Goal: Information Seeking & Learning: Learn about a topic

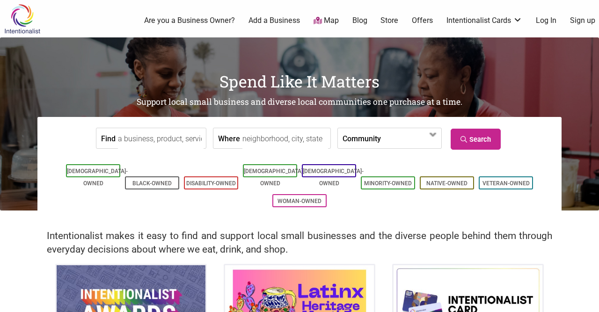
click at [153, 143] on input "Find" at bounding box center [161, 138] width 86 height 21
type input "j"
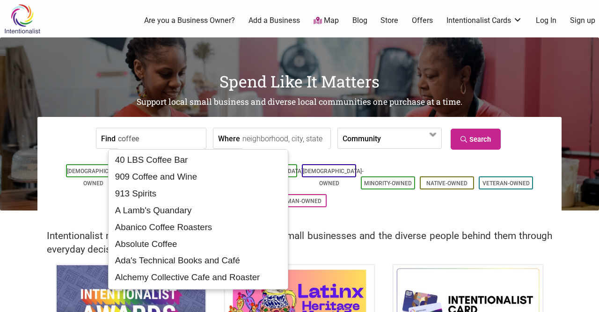
type input "coffee"
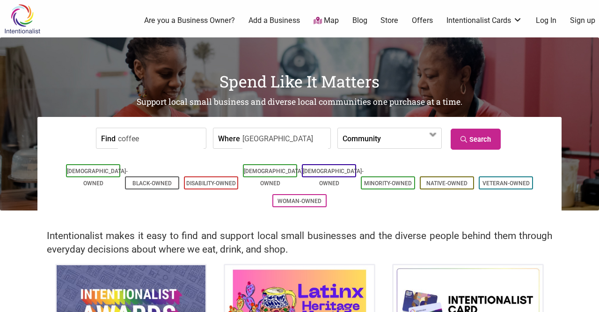
type input "seattle"
click at [334, 168] on li "[DEMOGRAPHIC_DATA]-Owned" at bounding box center [329, 170] width 54 height 13
click at [394, 142] on span at bounding box center [407, 139] width 40 height 16
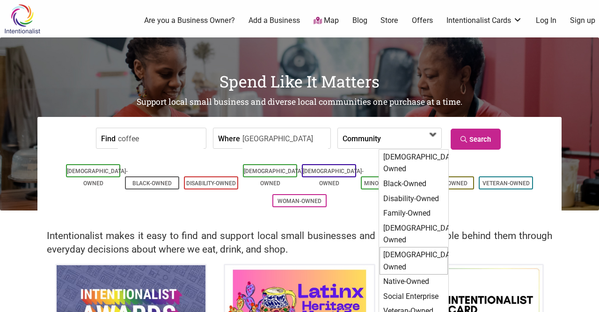
click at [399, 247] on div "[DEMOGRAPHIC_DATA]-Owned" at bounding box center [413, 261] width 68 height 28
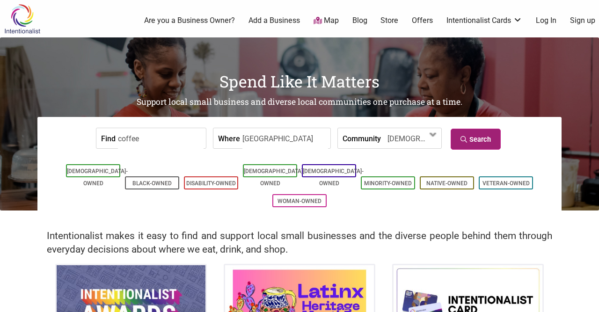
click at [495, 141] on link "Search" at bounding box center [476, 139] width 50 height 21
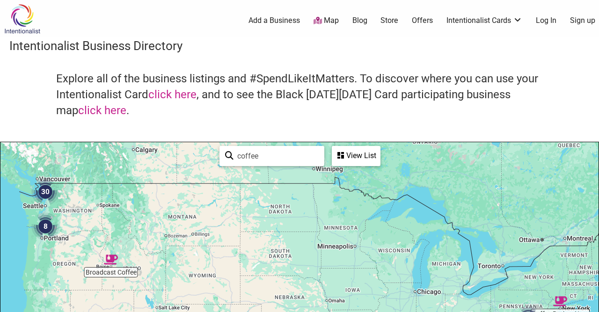
click at [43, 197] on img "30" at bounding box center [46, 192] width 36 height 36
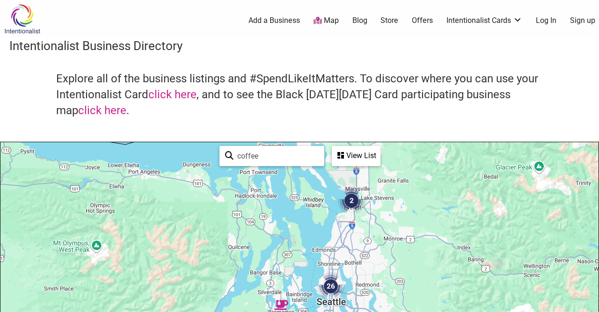
click at [325, 286] on img "26" at bounding box center [331, 287] width 36 height 36
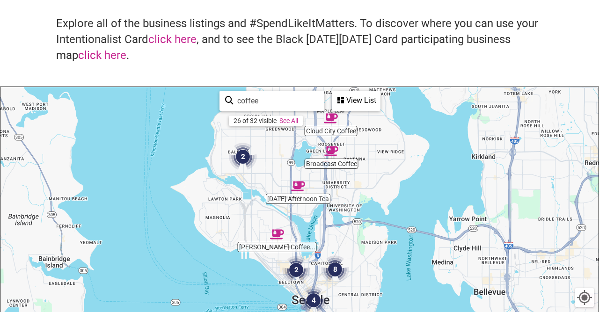
scroll to position [58, 0]
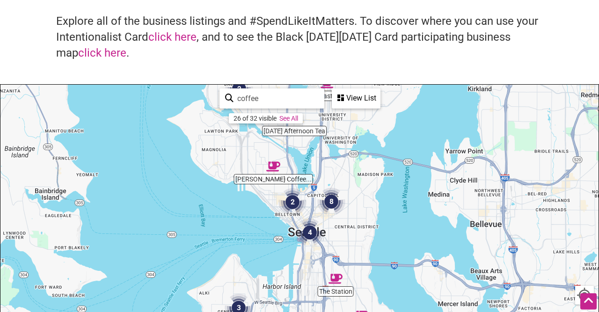
drag, startPoint x: 341, startPoint y: 198, endPoint x: 331, endPoint y: 112, distance: 87.1
click at [331, 112] on div "To navigate, press the arrow keys." at bounding box center [299, 267] width 598 height 364
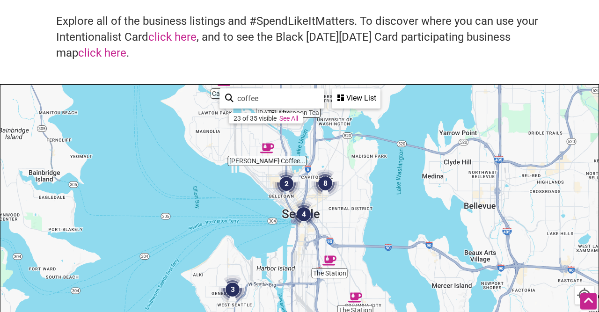
click at [324, 186] on img "8" at bounding box center [325, 184] width 36 height 36
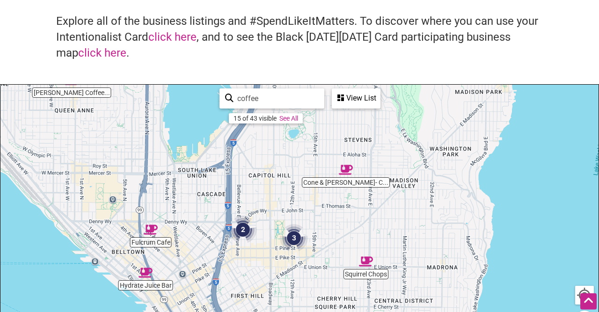
click at [296, 234] on img "3" at bounding box center [294, 238] width 36 height 36
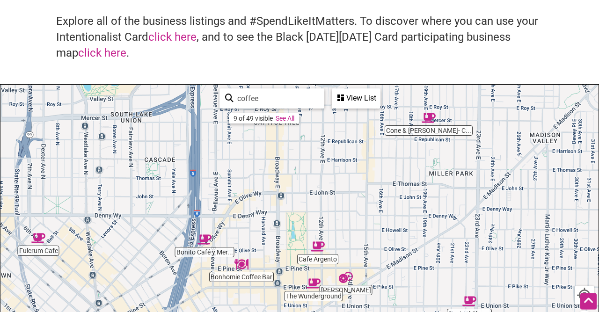
click at [363, 97] on div "View List" at bounding box center [356, 98] width 47 height 18
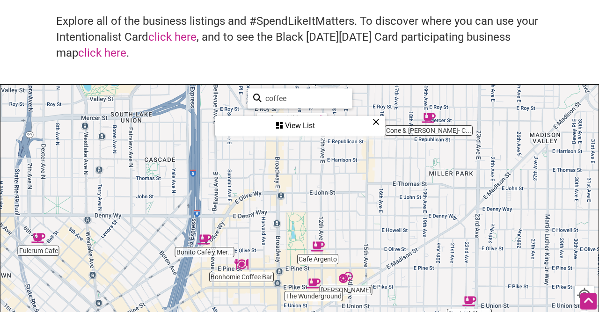
click at [276, 128] on div "View List" at bounding box center [300, 126] width 168 height 18
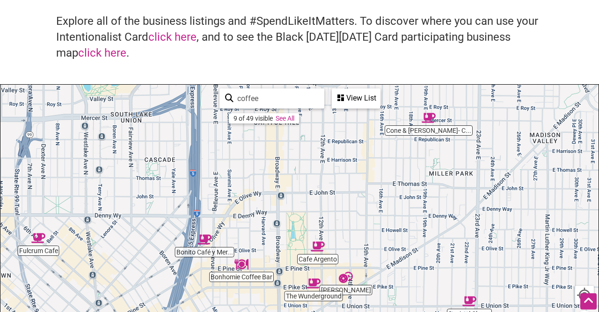
click at [350, 95] on div "View List" at bounding box center [356, 98] width 47 height 18
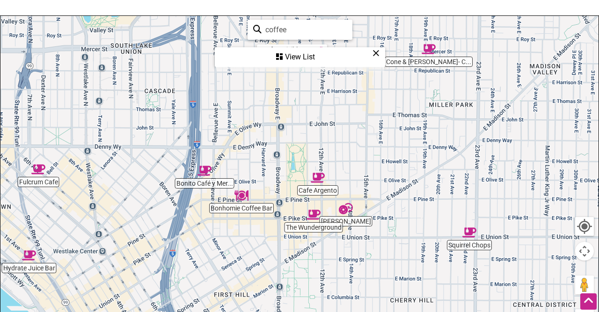
scroll to position [125, 0]
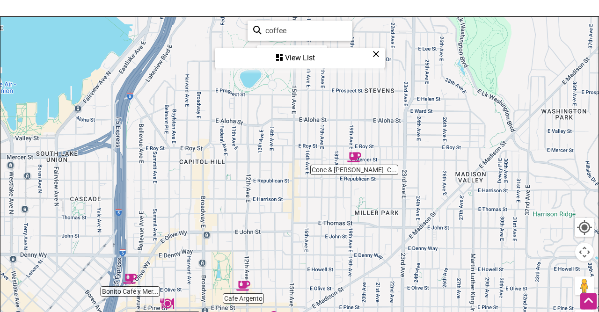
drag, startPoint x: 456, startPoint y: 134, endPoint x: 380, endPoint y: 244, distance: 133.8
click at [380, 244] on div "To navigate, press the arrow keys." at bounding box center [299, 199] width 598 height 364
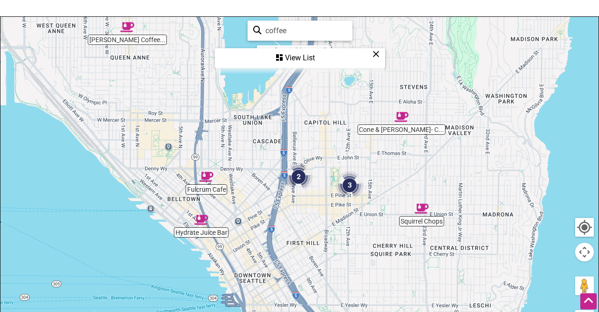
drag, startPoint x: 455, startPoint y: 216, endPoint x: 428, endPoint y: 113, distance: 106.9
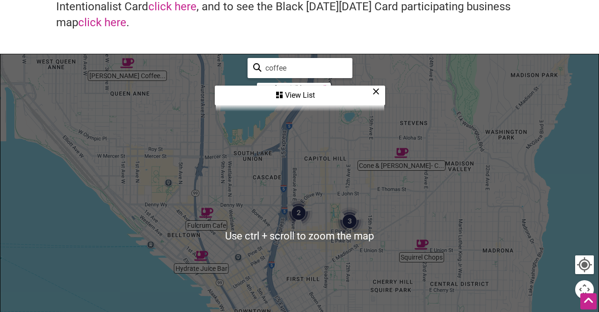
scroll to position [86, 0]
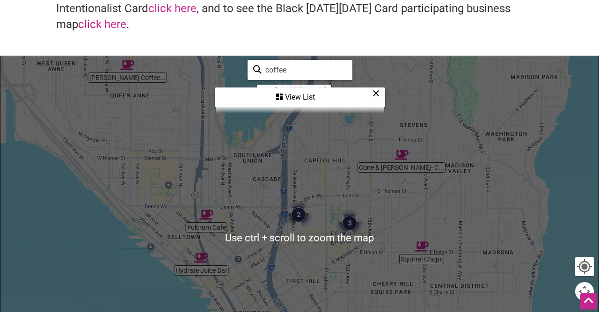
click at [295, 92] on div "View List" at bounding box center [300, 97] width 168 height 18
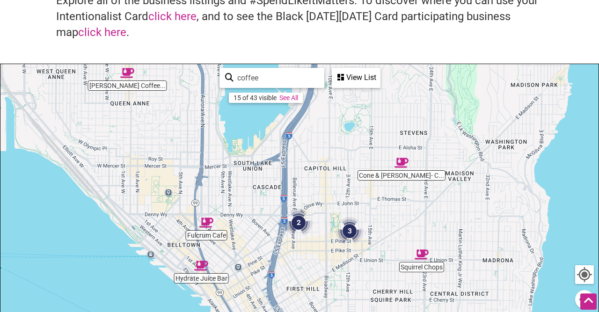
scroll to position [79, 0]
click at [294, 95] on link "See All" at bounding box center [288, 97] width 19 height 7
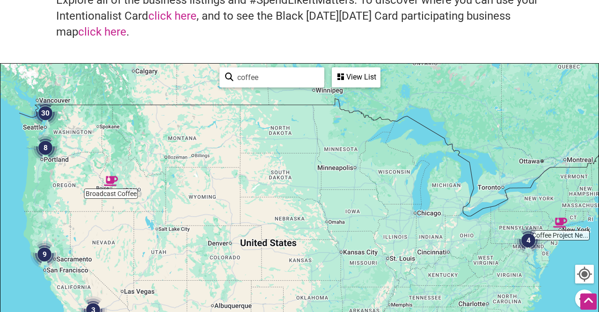
click at [356, 72] on div "View List" at bounding box center [356, 77] width 47 height 18
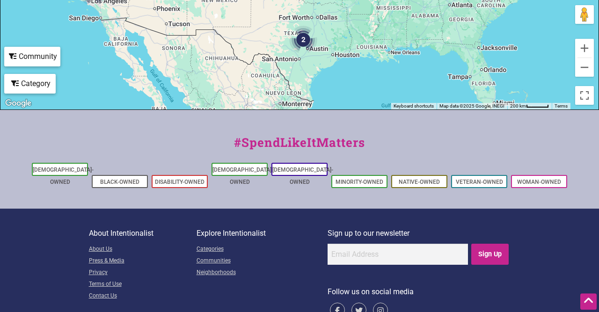
scroll to position [417, 0]
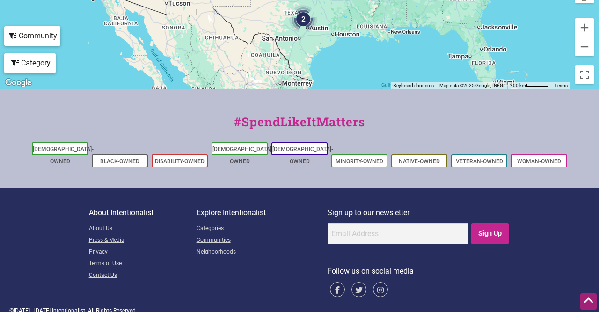
click at [585, 299] on icon at bounding box center [588, 301] width 10 height 12
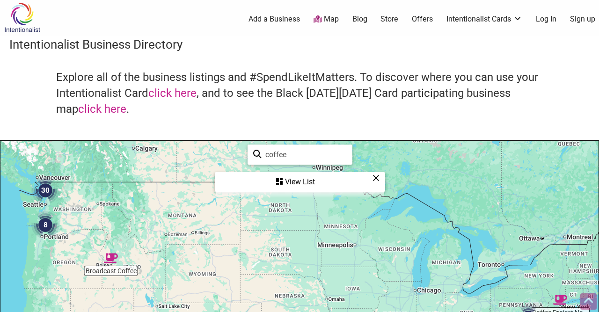
scroll to position [0, 0]
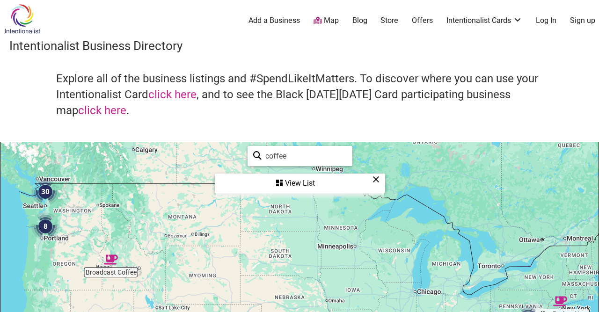
click at [395, 21] on link "Store" at bounding box center [389, 20] width 18 height 10
click at [327, 24] on link "Map" at bounding box center [325, 20] width 25 height 11
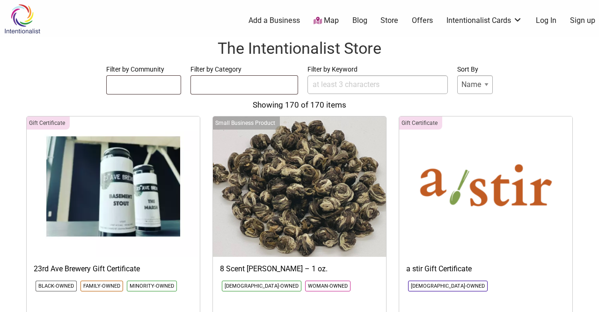
select select
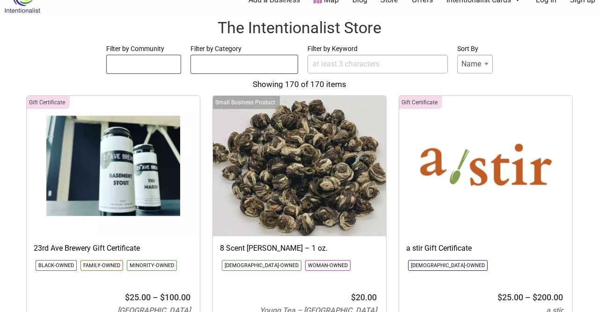
scroll to position [21, 0]
click at [220, 67] on ul at bounding box center [244, 62] width 107 height 15
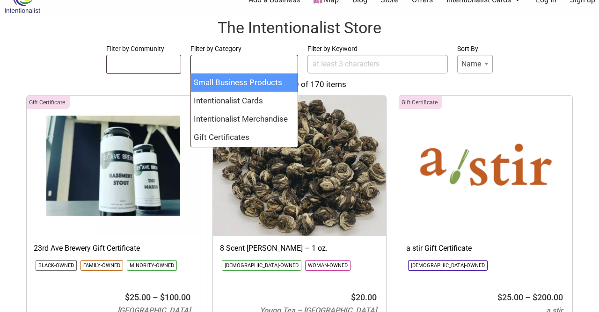
click at [328, 59] on input "Filter by Keyword" at bounding box center [377, 64] width 140 height 19
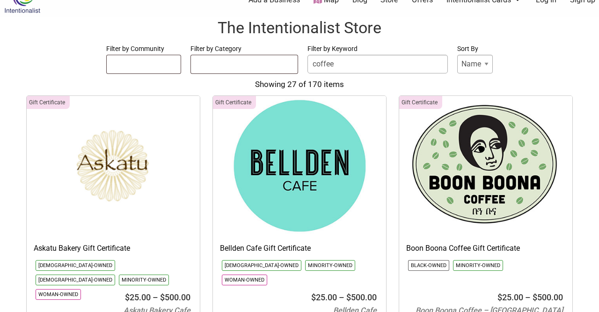
type input "coffee"
click at [54, 60] on form "Filter by Community Asian-Owned Black-Owned Disability-Owned Latino-Owned LGBTQ…" at bounding box center [299, 58] width 580 height 31
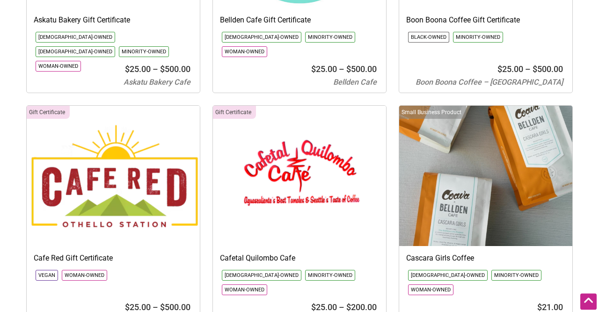
scroll to position [250, 0]
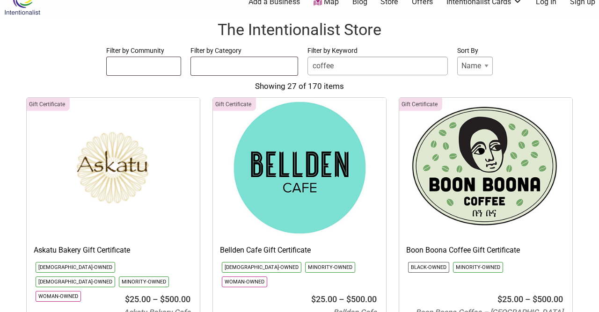
scroll to position [19, 0]
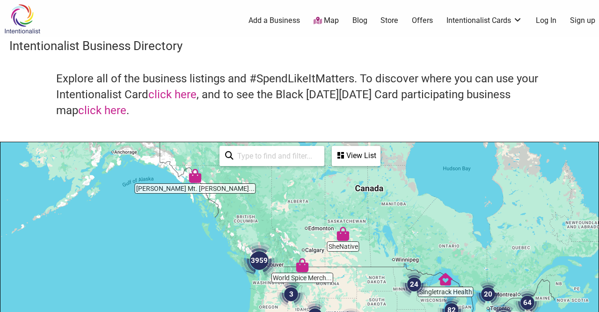
click at [262, 159] on input "search" at bounding box center [275, 156] width 85 height 18
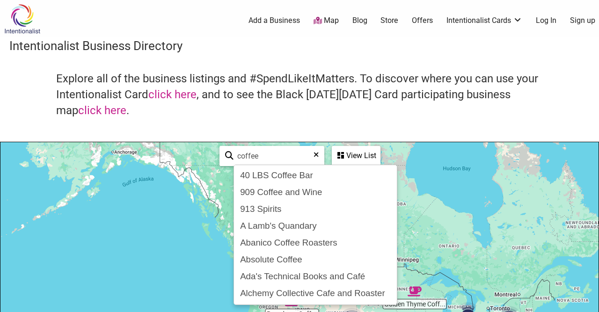
type input "coffee"
click at [367, 154] on div "View List" at bounding box center [356, 156] width 47 height 18
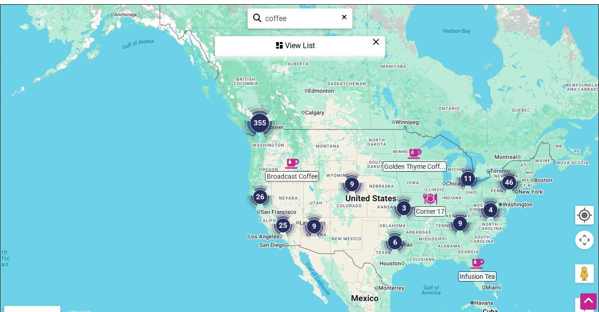
scroll to position [138, 0]
click at [266, 122] on img "355" at bounding box center [259, 123] width 45 height 45
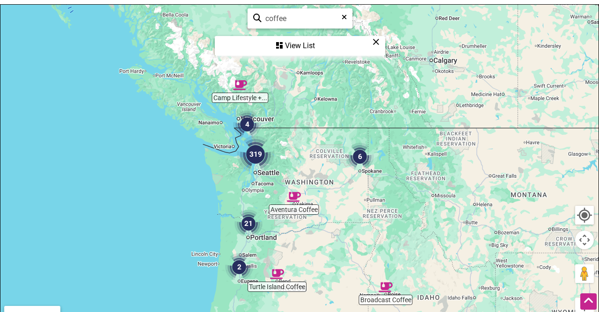
click at [255, 158] on img "319" at bounding box center [255, 154] width 45 height 45
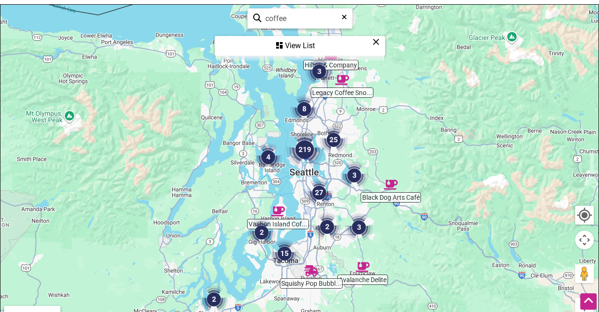
click at [310, 153] on img "219" at bounding box center [304, 149] width 45 height 45
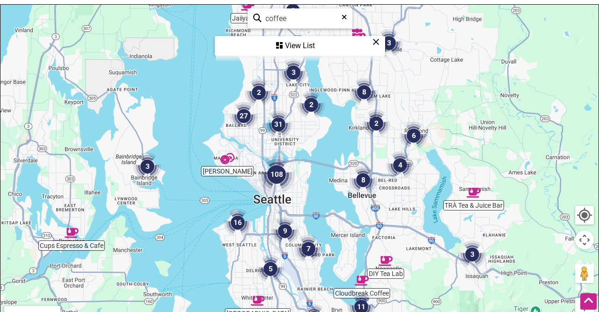
click at [280, 177] on img "108" at bounding box center [276, 174] width 45 height 45
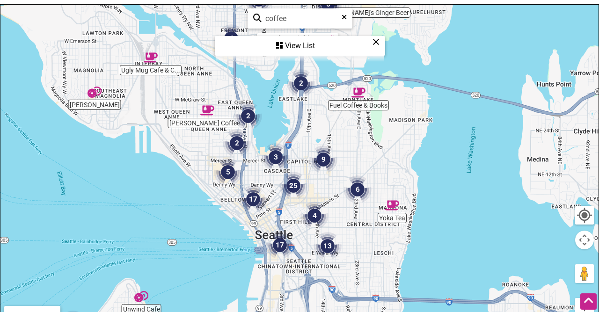
click at [325, 159] on img "9" at bounding box center [324, 160] width 36 height 36
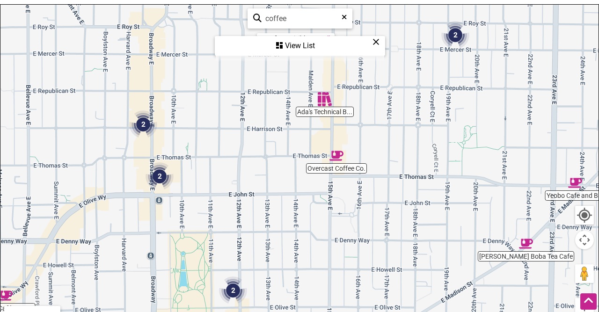
click at [351, 53] on div "View List" at bounding box center [300, 46] width 168 height 18
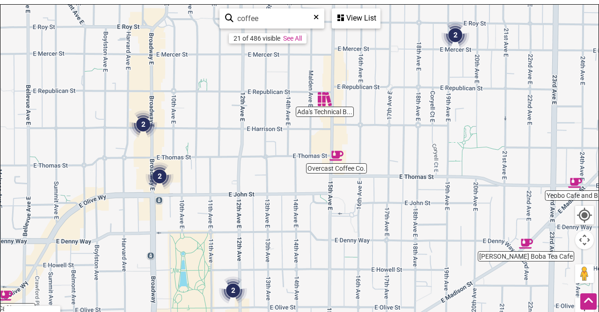
click at [334, 159] on img "Overcast Coffee Co." at bounding box center [337, 156] width 22 height 22
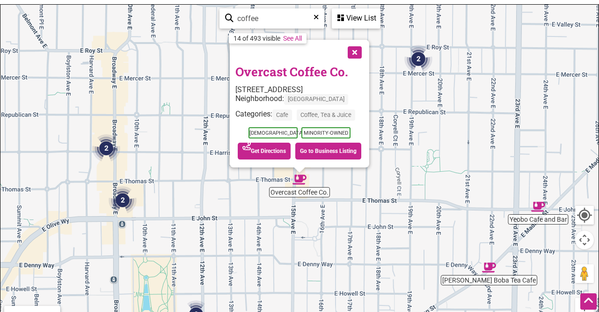
click at [353, 52] on button "Close" at bounding box center [353, 51] width 23 height 23
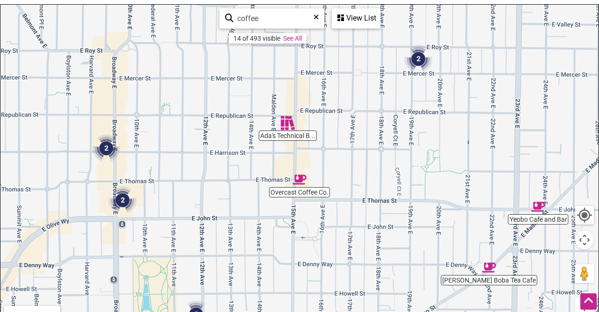
click at [102, 147] on img "2" at bounding box center [106, 149] width 36 height 36
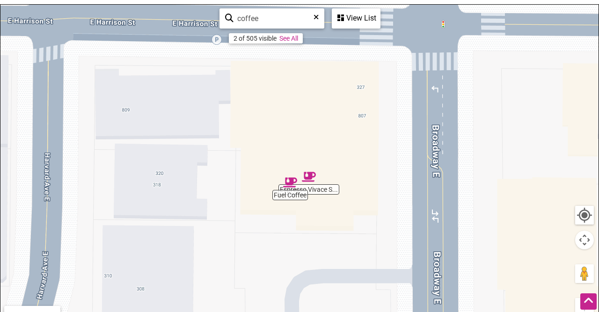
click at [318, 193] on div "To navigate, press the arrow keys." at bounding box center [299, 187] width 598 height 364
click at [311, 173] on img "Espresso Vivace Sidewalk Bar" at bounding box center [309, 177] width 22 height 22
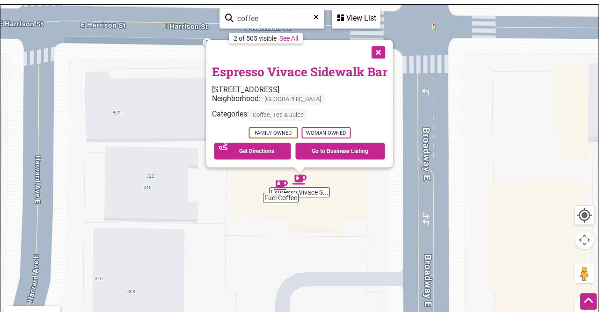
click at [381, 52] on button "Close" at bounding box center [377, 51] width 23 height 23
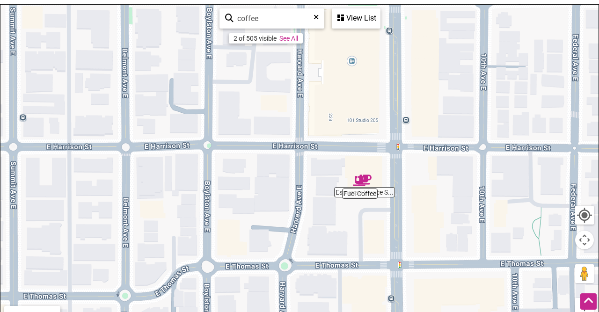
click at [386, 187] on div "To navigate, press the arrow keys." at bounding box center [299, 187] width 598 height 364
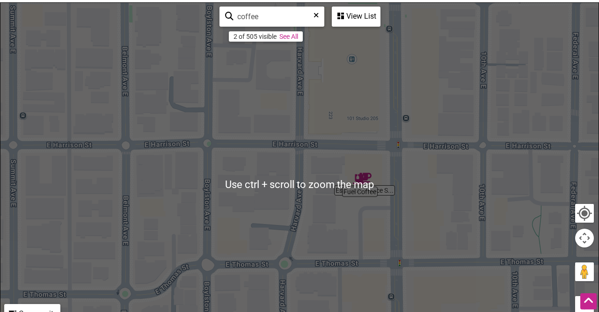
scroll to position [140, 0]
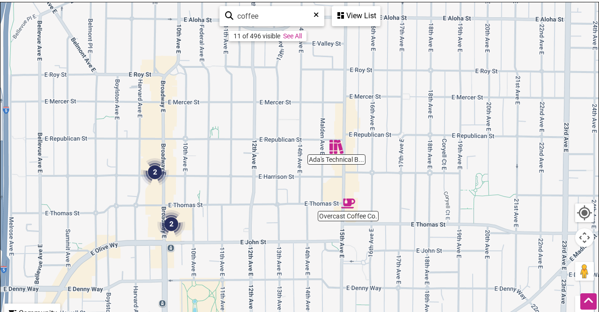
drag, startPoint x: 519, startPoint y: 212, endPoint x: 238, endPoint y: 177, distance: 283.9
click at [238, 177] on div "To navigate, press the arrow keys." at bounding box center [299, 184] width 598 height 364
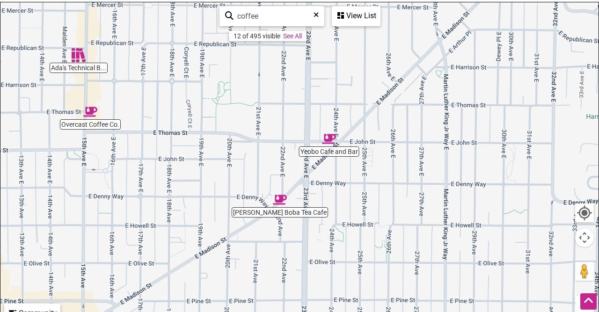
drag, startPoint x: 478, startPoint y: 246, endPoint x: 233, endPoint y: 122, distance: 274.5
click at [233, 122] on div "To navigate, press the arrow keys." at bounding box center [299, 184] width 598 height 364
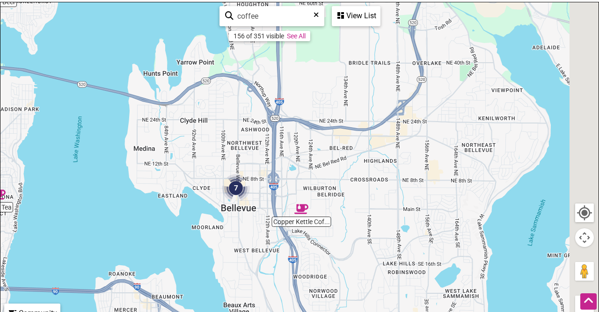
drag, startPoint x: 328, startPoint y: 245, endPoint x: 0, endPoint y: 138, distance: 345.2
click at [0, 138] on div "Java [PERSON_NAME] Fuel Coffee & Books [PERSON_NAME] Coffee... Bebop Waffle Sho…" at bounding box center [299, 184] width 598 height 364
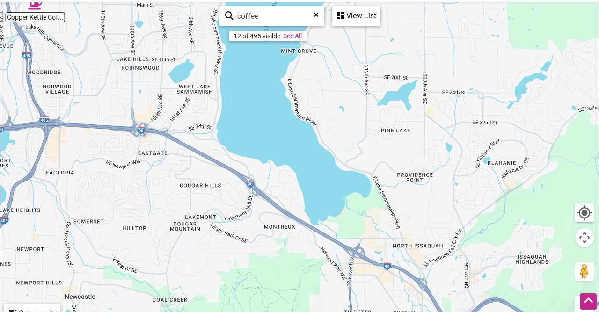
drag, startPoint x: 460, startPoint y: 226, endPoint x: 226, endPoint y: 116, distance: 259.1
click at [226, 116] on div "To navigate, press the arrow keys." at bounding box center [299, 184] width 598 height 364
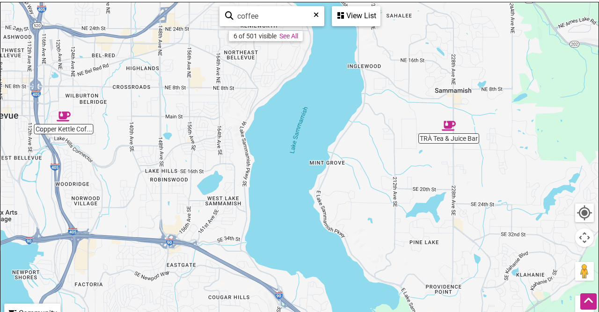
drag, startPoint x: 324, startPoint y: 91, endPoint x: 353, endPoint y: 205, distance: 117.2
click at [353, 205] on div "To navigate, press the arrow keys." at bounding box center [299, 184] width 598 height 364
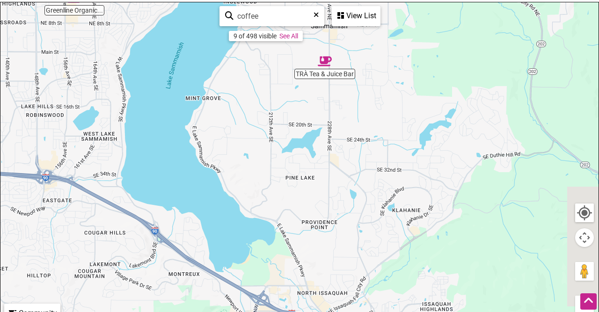
drag, startPoint x: 395, startPoint y: 94, endPoint x: 271, endPoint y: 29, distance: 140.2
click at [271, 29] on div "Copper Kettle Cof... TRÀ Tea & Juice Bar Greenline Organic... Young Tea 3 2 To …" at bounding box center [299, 184] width 598 height 364
